Goal: Task Accomplishment & Management: Manage account settings

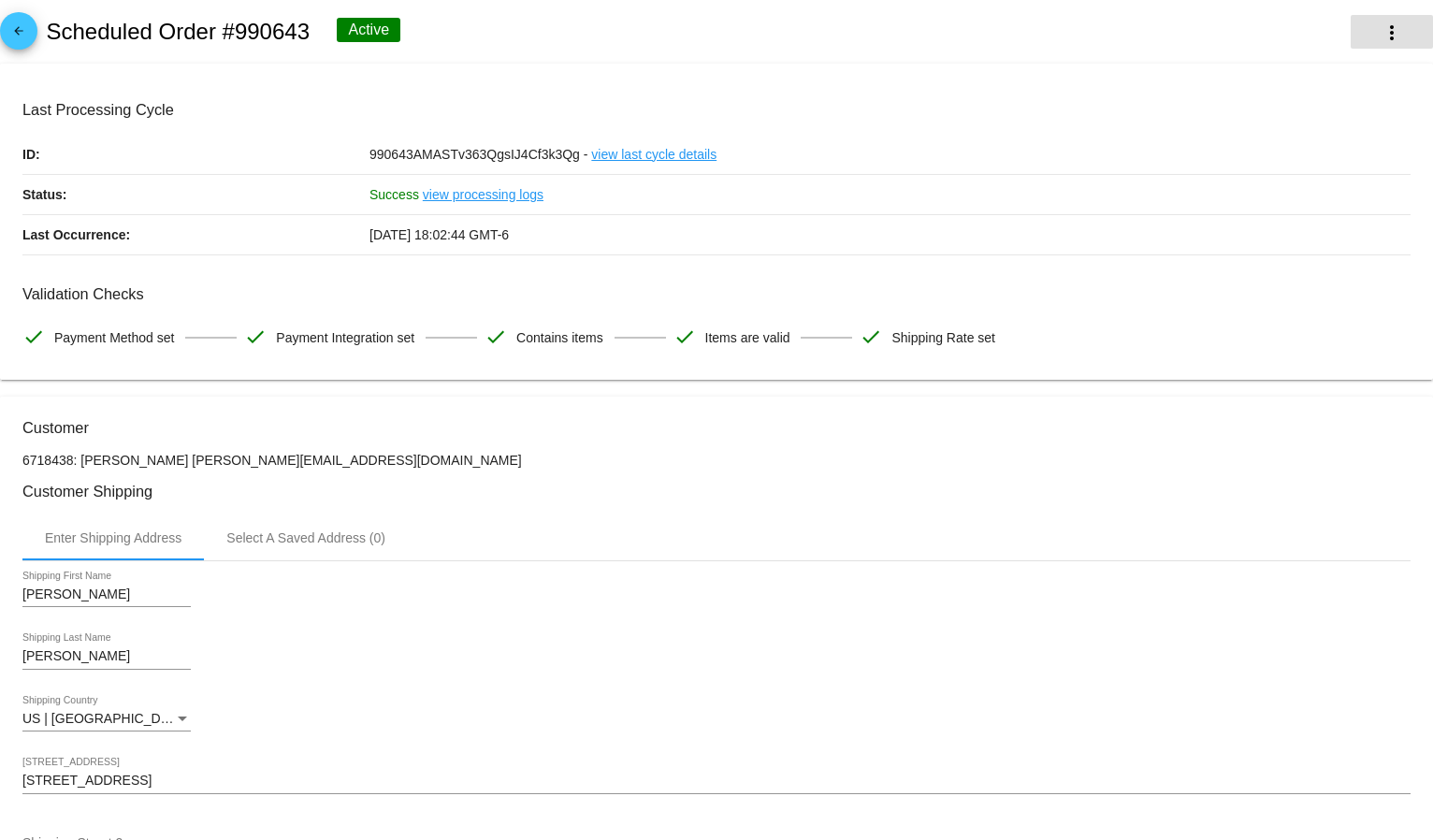
click at [1363, 34] on button "more_vert" at bounding box center [1392, 31] width 83 height 34
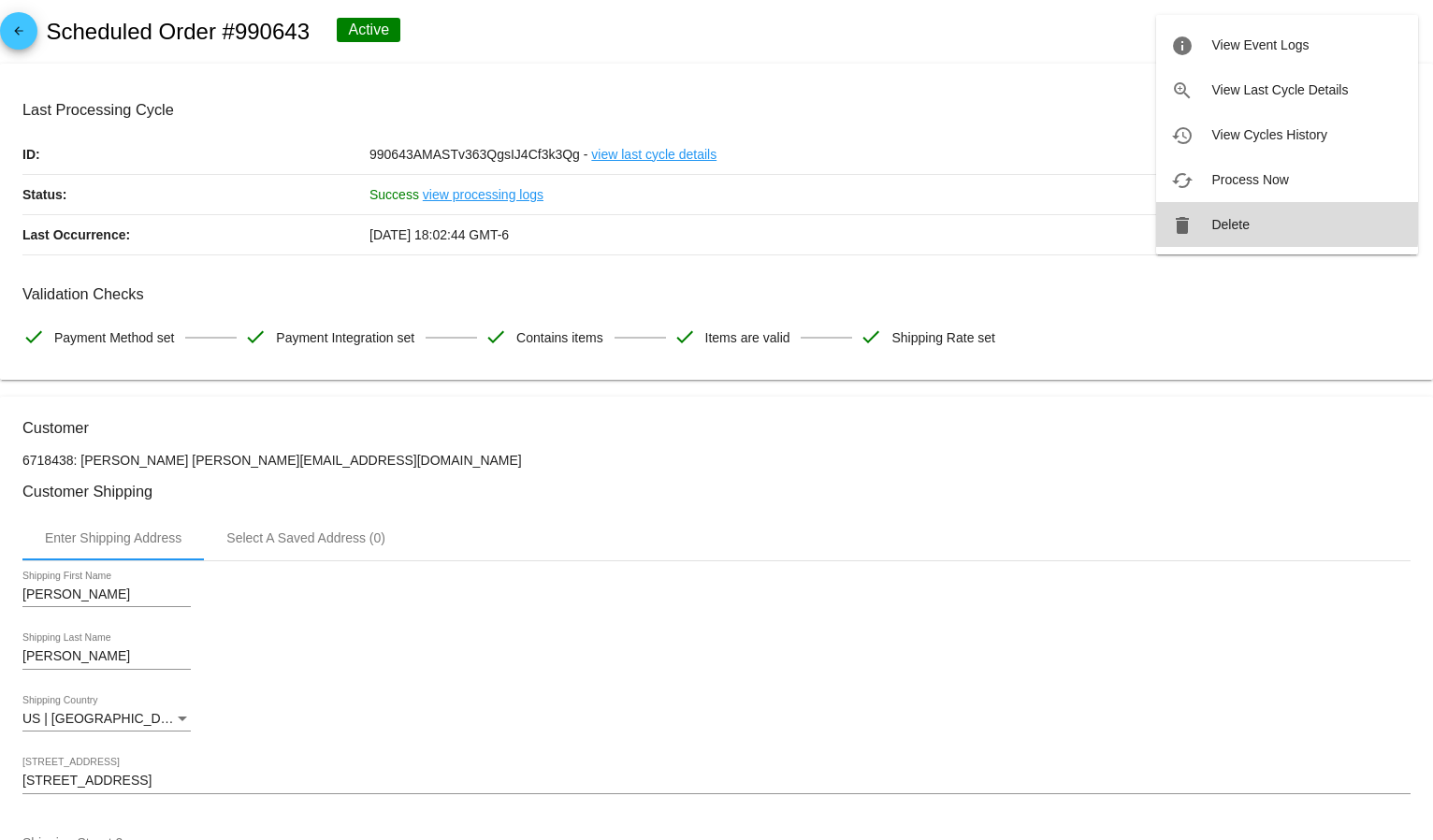
click at [1255, 219] on button "delete Delete" at bounding box center [1287, 225] width 262 height 45
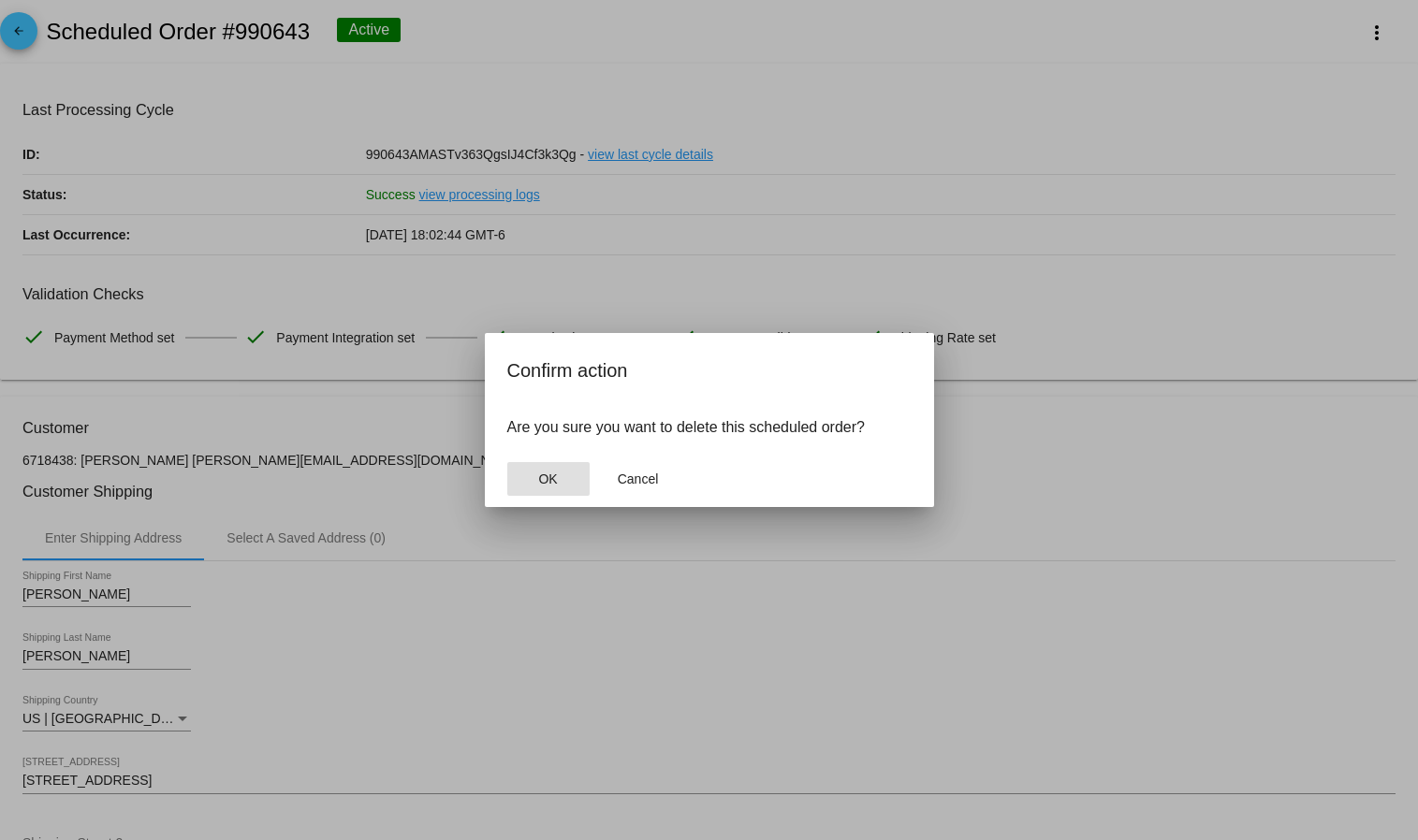
click at [572, 470] on button "OK" at bounding box center [548, 479] width 83 height 34
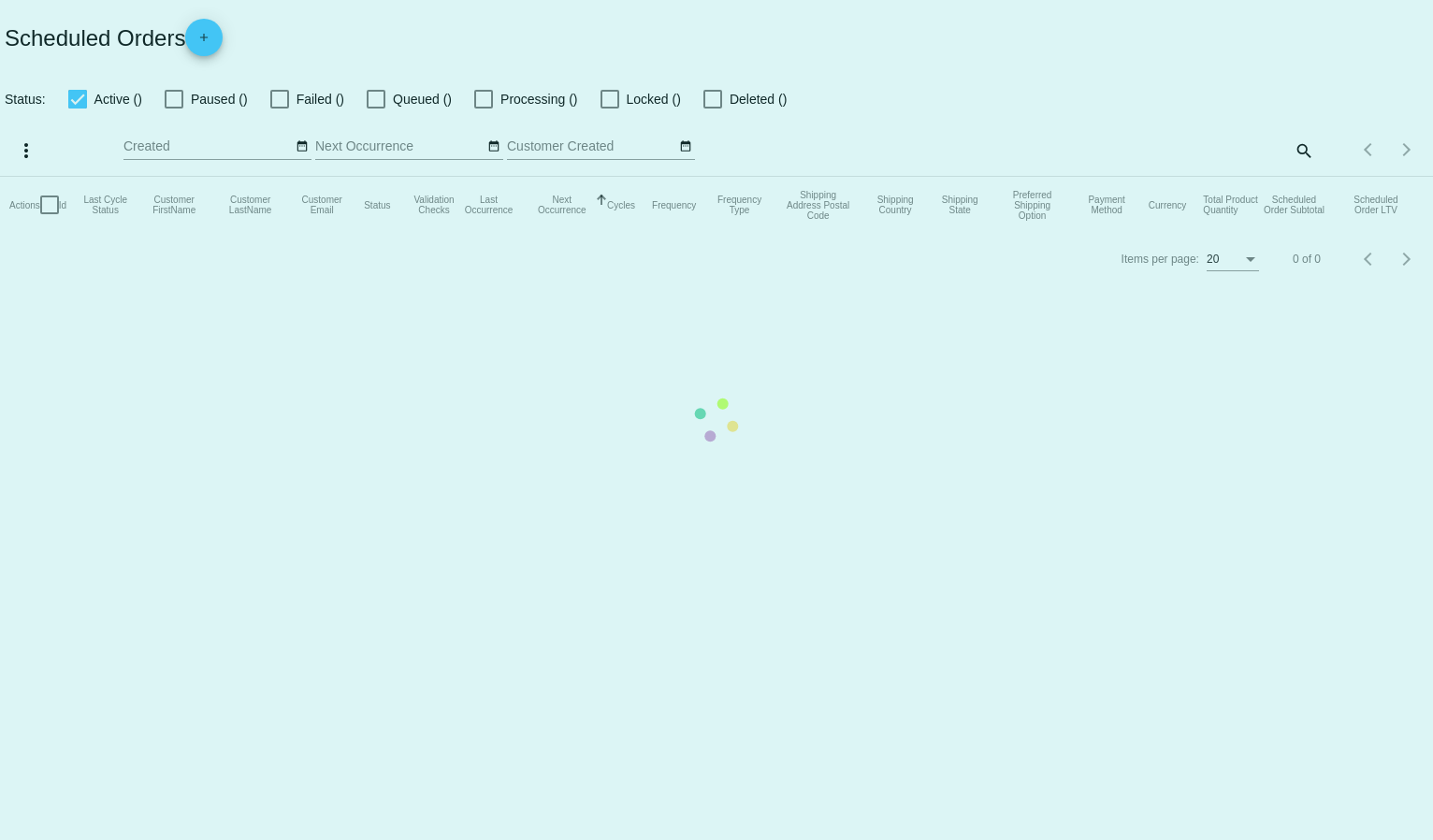
checkbox input "true"
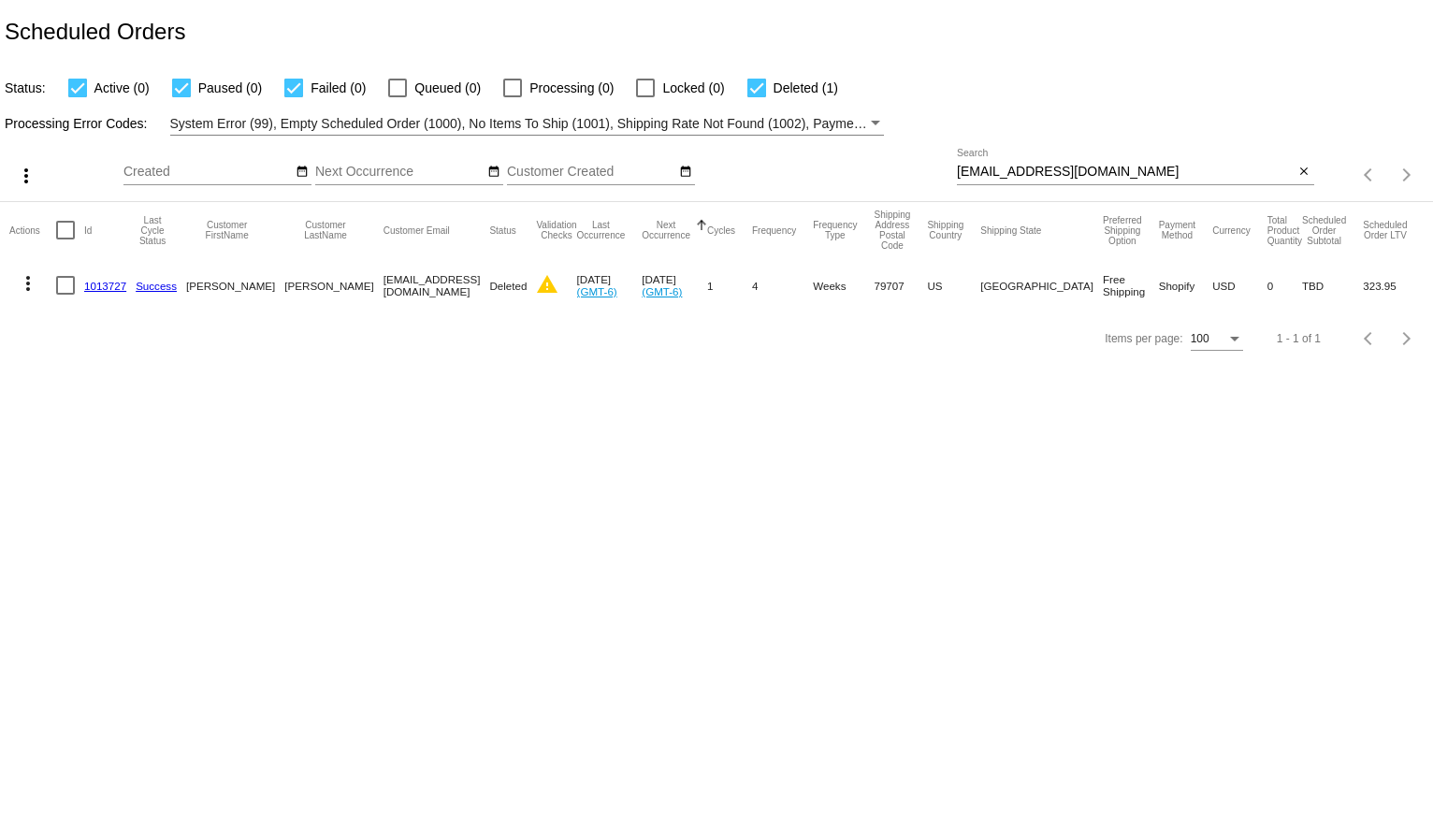
click at [1015, 167] on input "annelucero@ymail.com" at bounding box center [1125, 171] width 338 height 15
paste input "jen.adams12@yahoo"
type input "jen.adams12@yahoo.com"
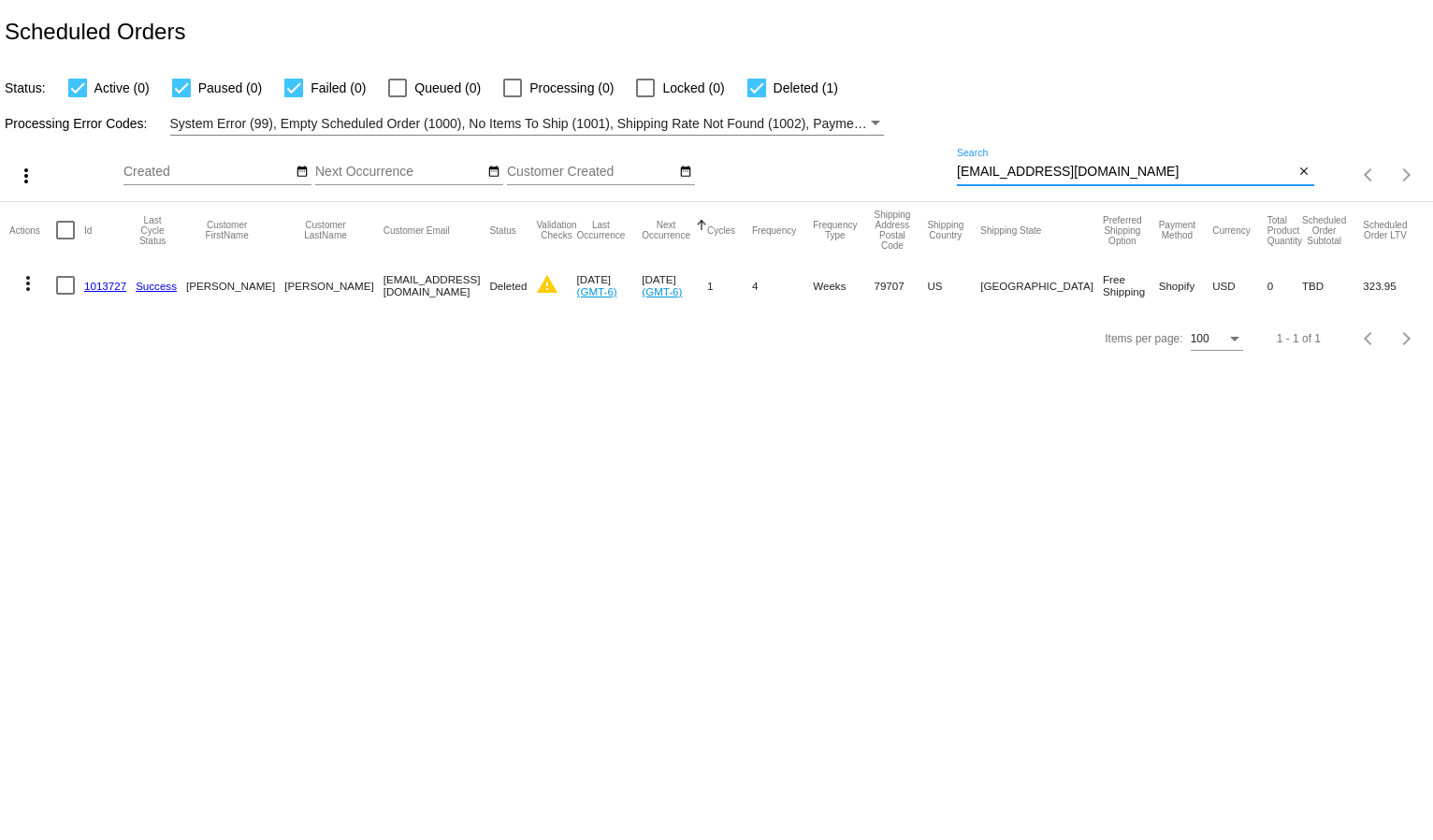
click at [1082, 102] on div "Processing Error Codes: System Error (99), Empty Scheduled Order (1000), No Ite…" at bounding box center [716, 117] width 1433 height 36
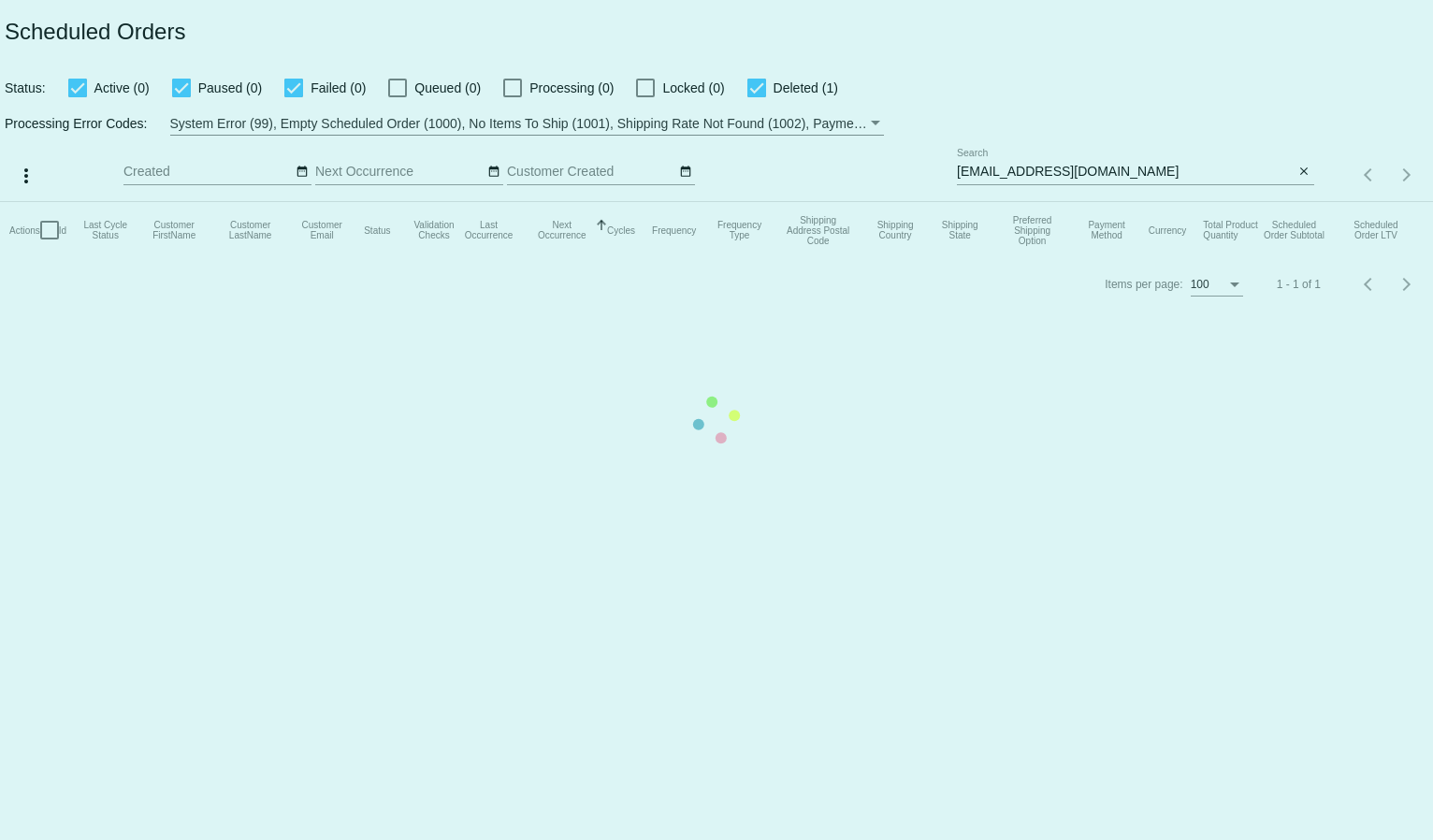
click at [1029, 202] on mat-table "Actions Id Last Cycle Status Customer FirstName Customer LastName Customer Emai…" at bounding box center [716, 231] width 1433 height 56
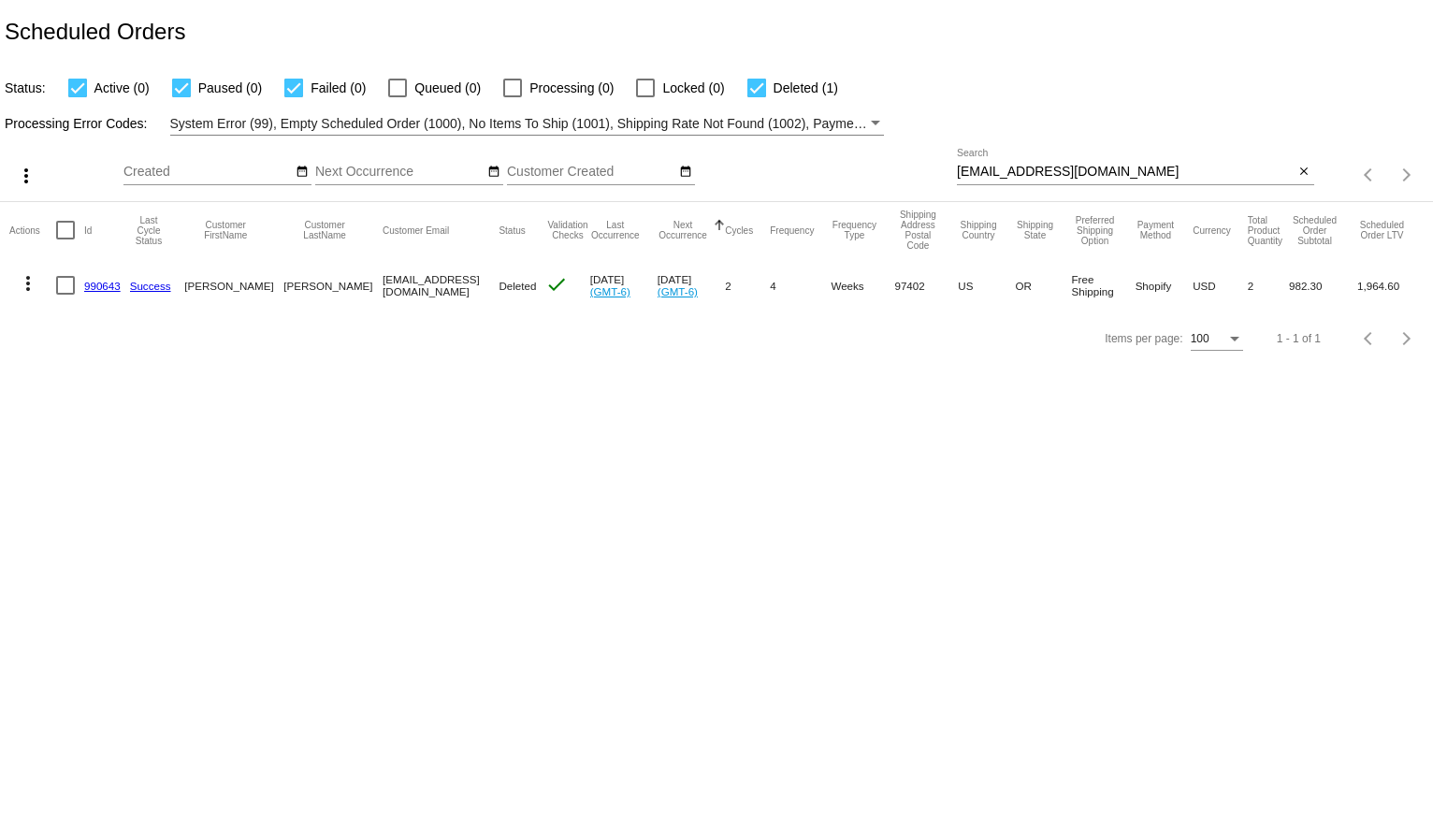
click at [1029, 159] on div "jen.adams12@yahoo.com Search" at bounding box center [1125, 166] width 338 height 36
click at [1030, 166] on input "jen.adams12@yahoo.com" at bounding box center [1125, 171] width 338 height 15
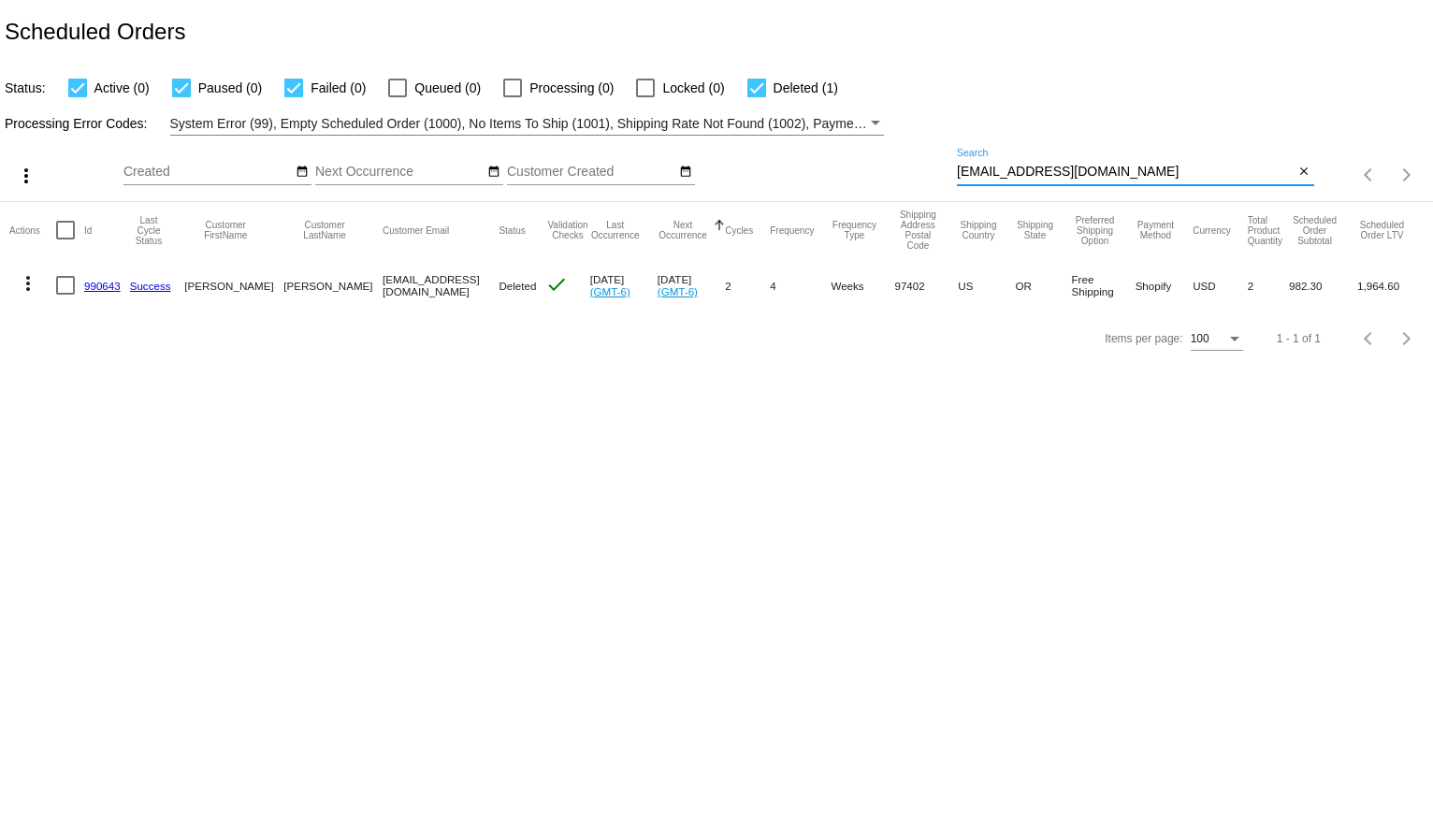
click at [1030, 166] on input "jen.adams12@yahoo.com" at bounding box center [1125, 171] width 338 height 15
paste input "suepdee@gmail"
type input "suepdee@gmail.com"
click at [1038, 120] on div "Processing Error Codes: System Error (99), Empty Scheduled Order (1000), No Ite…" at bounding box center [716, 117] width 1433 height 36
